Goal: Register for event/course

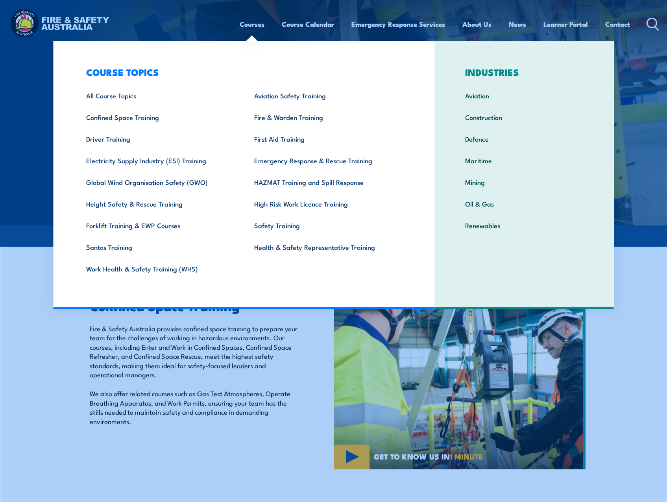
click at [244, 23] on link "Courses" at bounding box center [252, 24] width 25 height 21
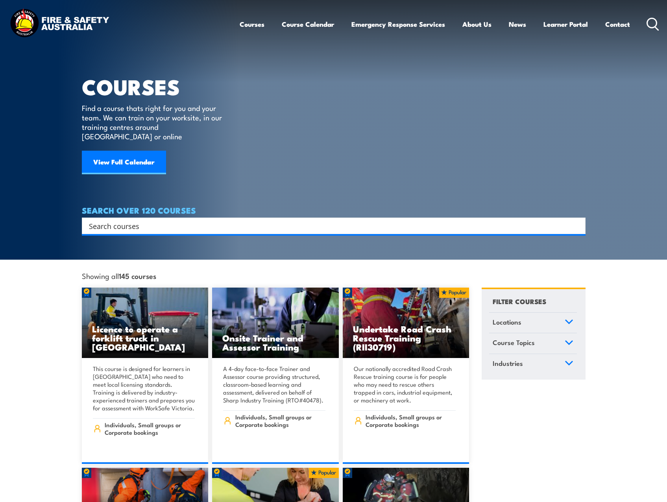
click at [146, 223] on div "Search" at bounding box center [334, 226] width 504 height 17
click at [147, 220] on input "Search input" at bounding box center [329, 226] width 480 height 12
type input "confined"
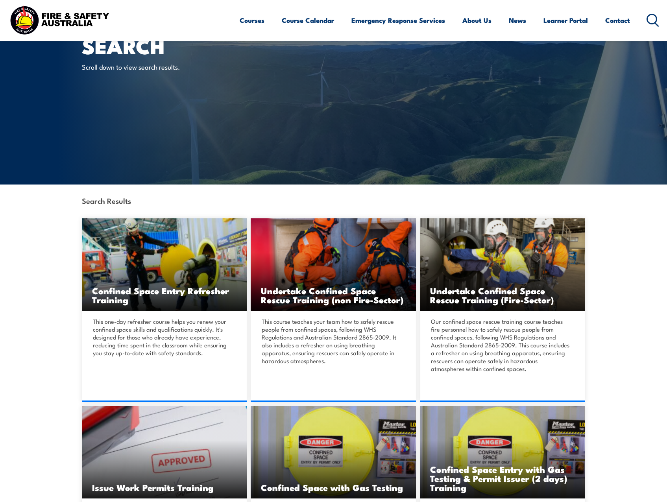
scroll to position [39, 0]
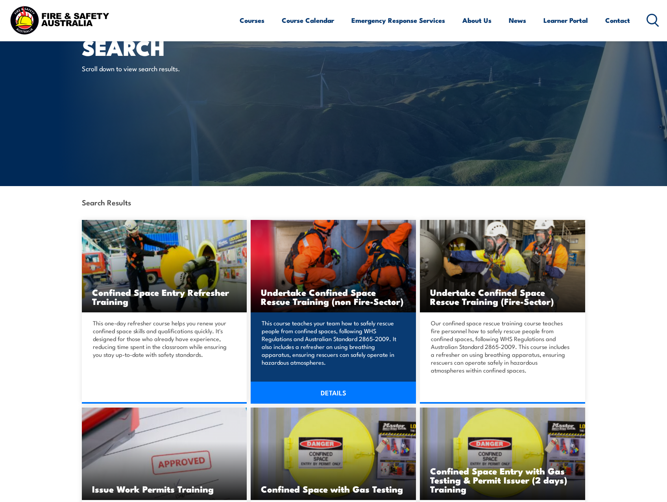
click at [360, 400] on link "DETAILS" at bounding box center [333, 393] width 165 height 22
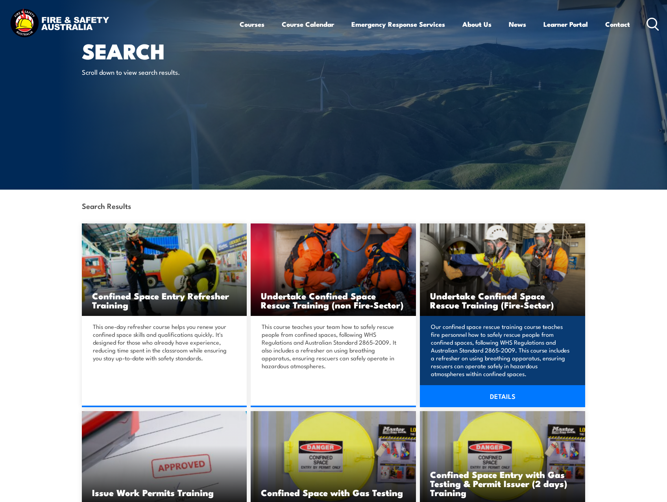
scroll to position [79, 0]
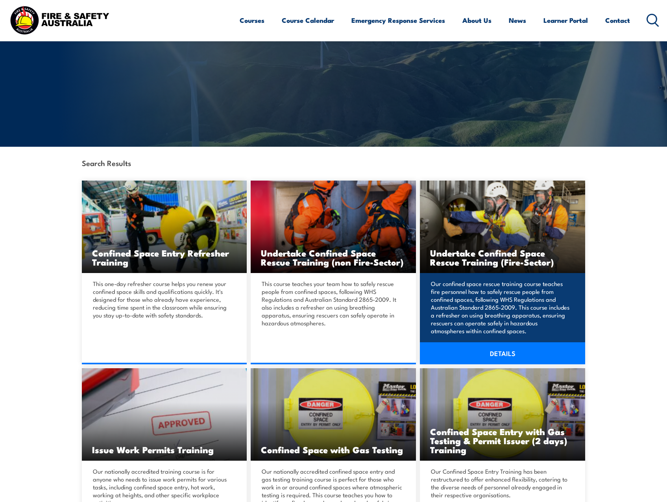
click at [468, 350] on link "DETAILS" at bounding box center [502, 354] width 165 height 22
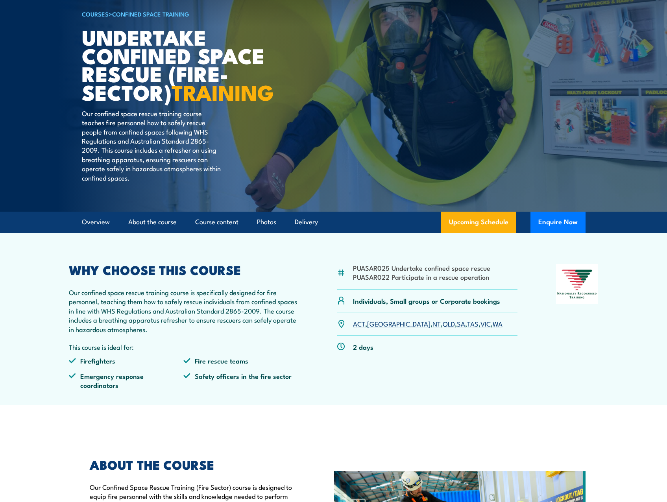
scroll to position [118, 0]
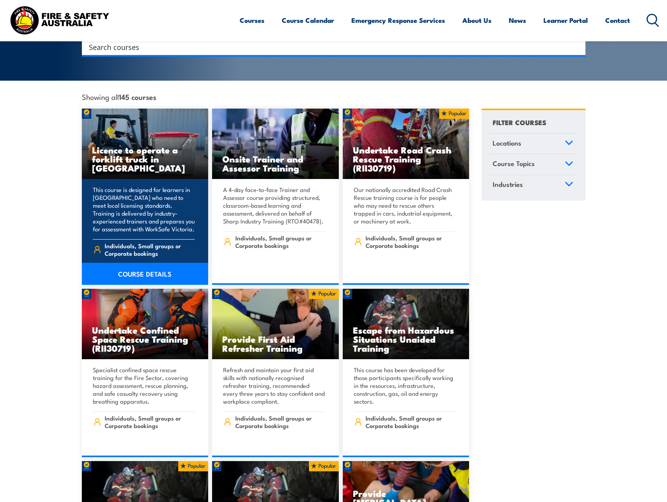
scroll to position [236, 0]
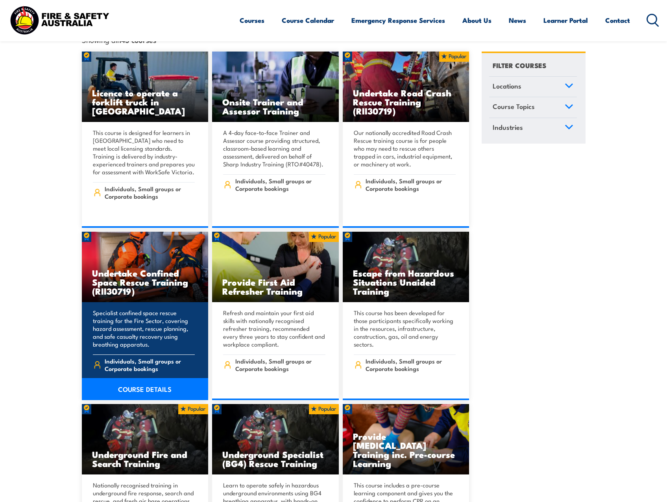
click at [165, 378] on link "COURSE DETAILS" at bounding box center [145, 389] width 127 height 22
